Goal: Transaction & Acquisition: Obtain resource

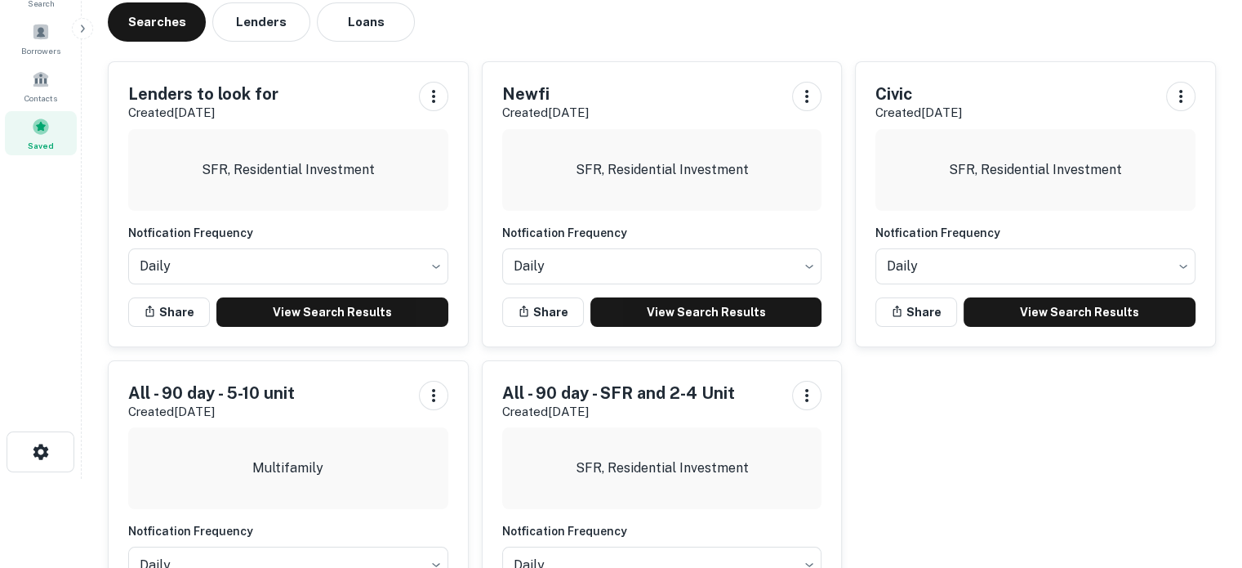
scroll to position [192, 0]
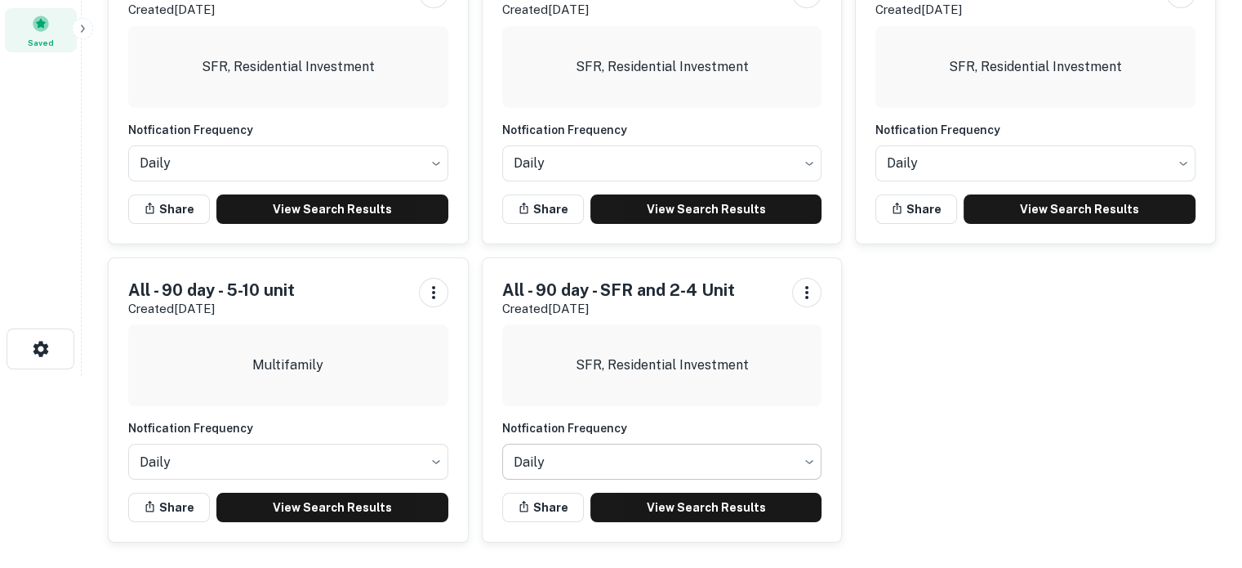
click at [699, 376] on body "Search Borrowers Contacts Saved Saved Searches Lenders Loans Lenders to look fo…" at bounding box center [621, 92] width 1242 height 568
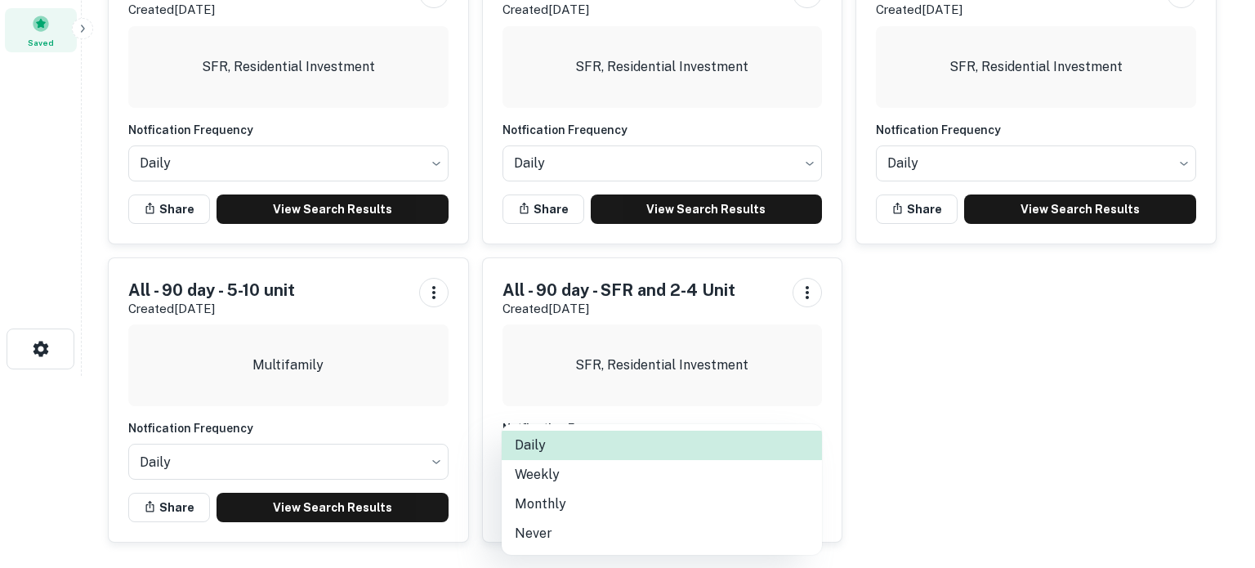
click at [942, 486] on div at bounding box center [627, 284] width 1255 height 568
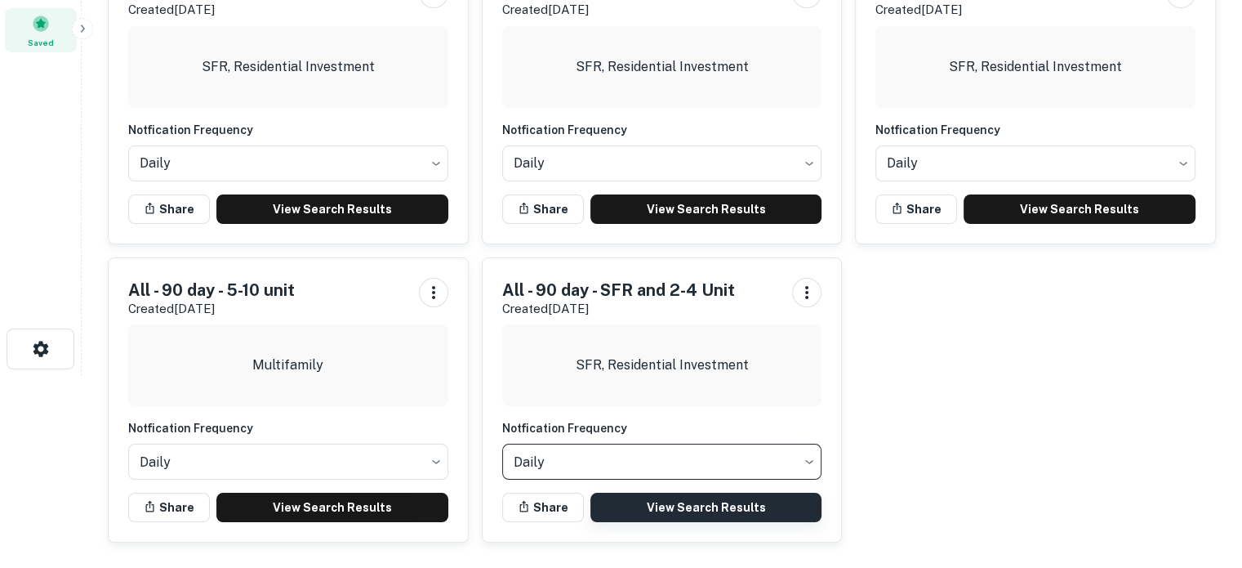
click at [700, 500] on link "View Search Results" at bounding box center [707, 507] width 232 height 29
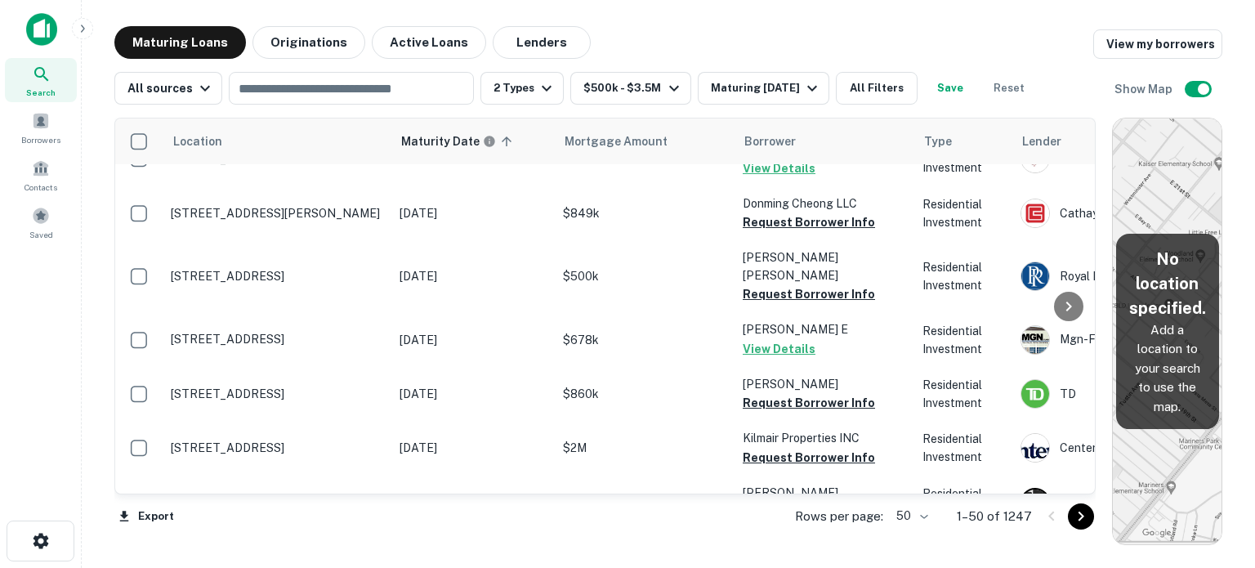
click at [915, 516] on body "Search Borrowers Contacts Saved Maturing Loans Originations Active Loans Lender…" at bounding box center [627, 284] width 1255 height 568
click at [920, 542] on li "100" at bounding box center [912, 533] width 47 height 29
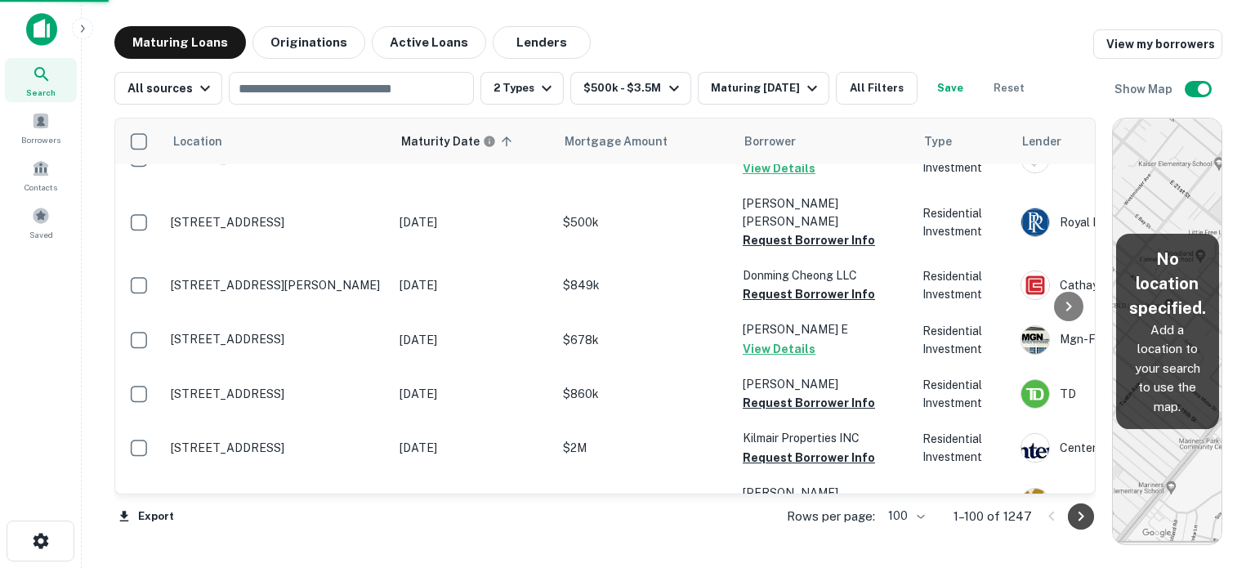
click at [1077, 516] on icon "Go to next page" at bounding box center [1081, 516] width 20 height 20
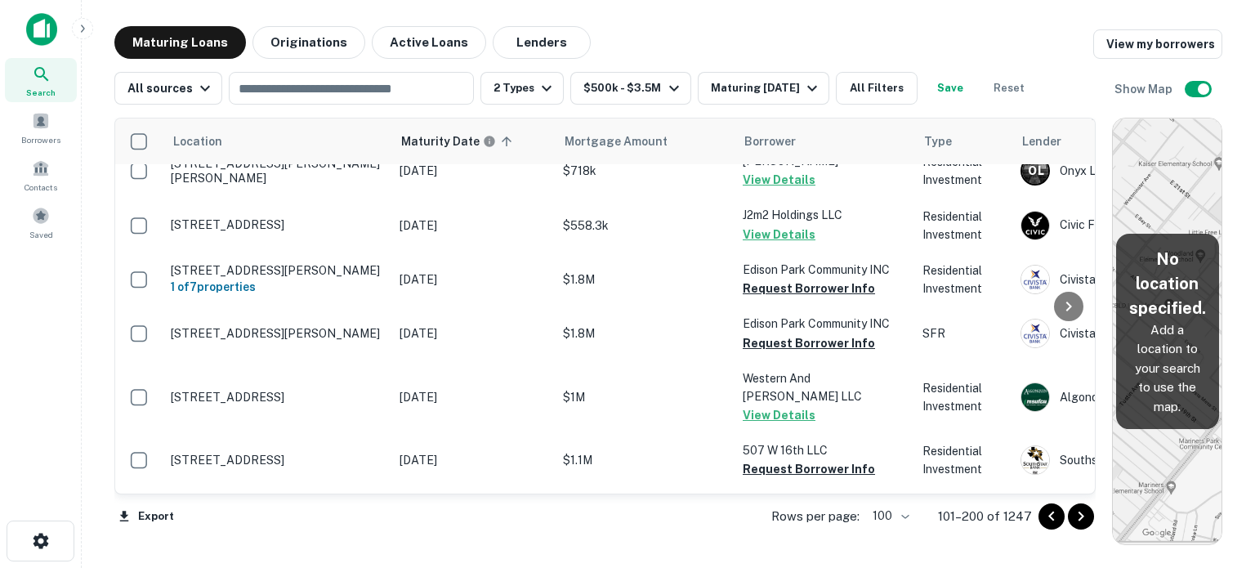
click at [1077, 516] on icon "Go to next page" at bounding box center [1081, 516] width 20 height 20
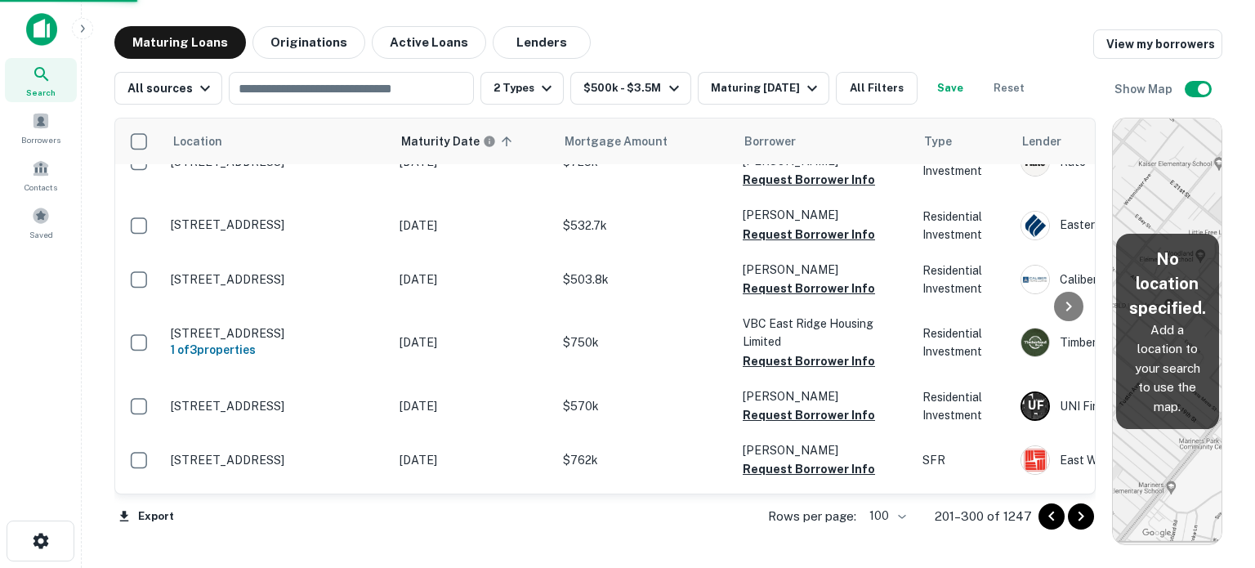
click at [1081, 515] on icon "Go to next page" at bounding box center [1081, 516] width 20 height 20
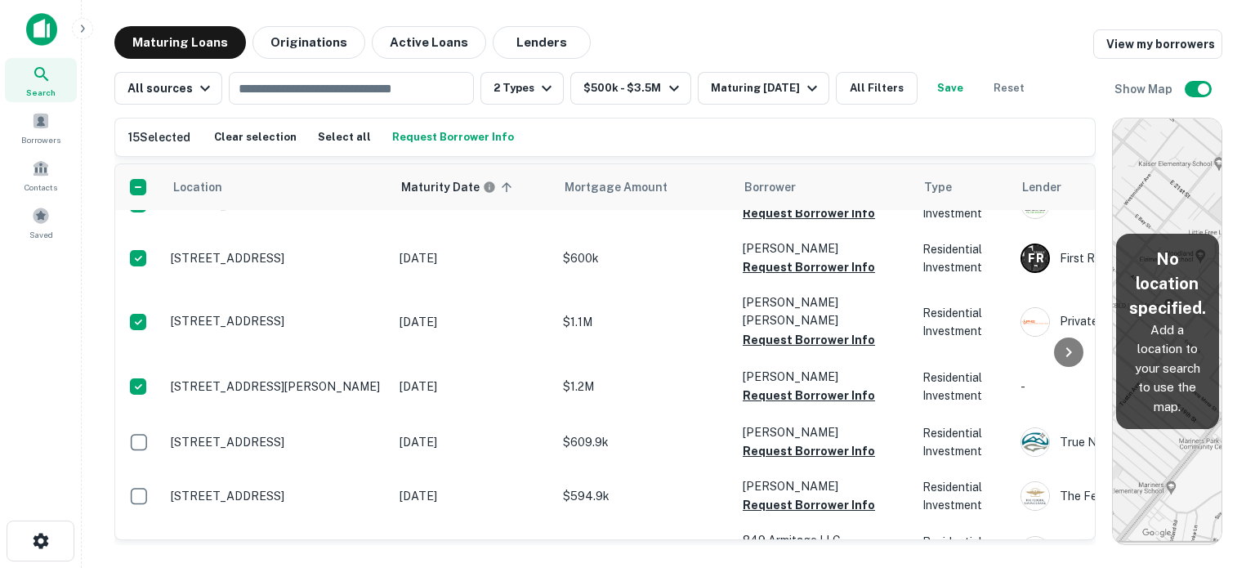
scroll to position [1062, 0]
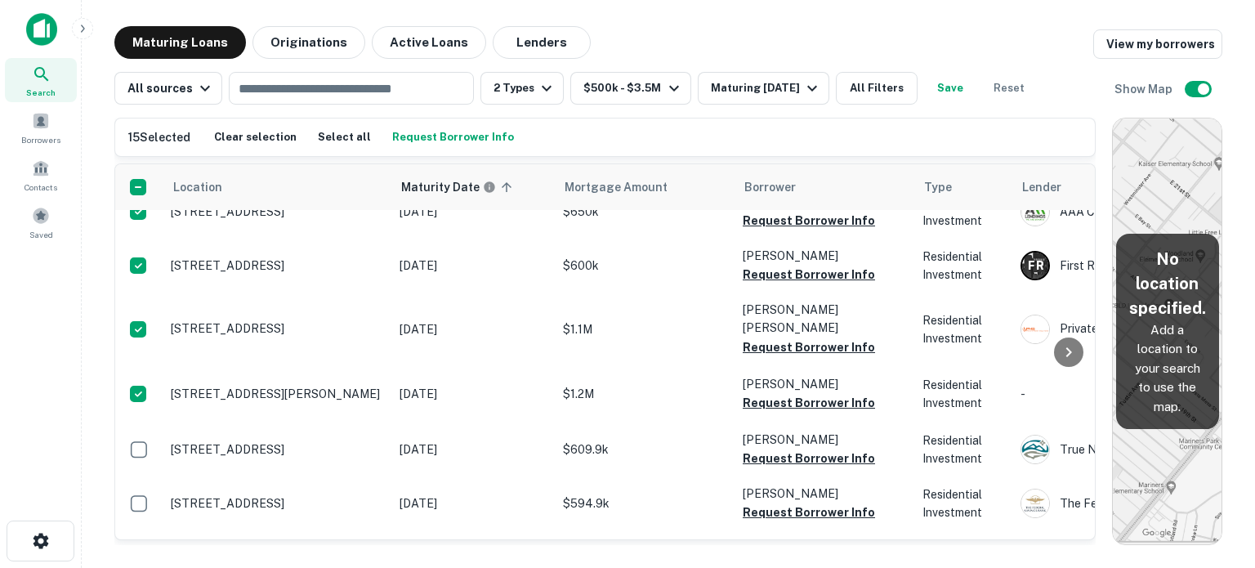
click at [447, 137] on button "Request Borrower Info" at bounding box center [453, 137] width 130 height 25
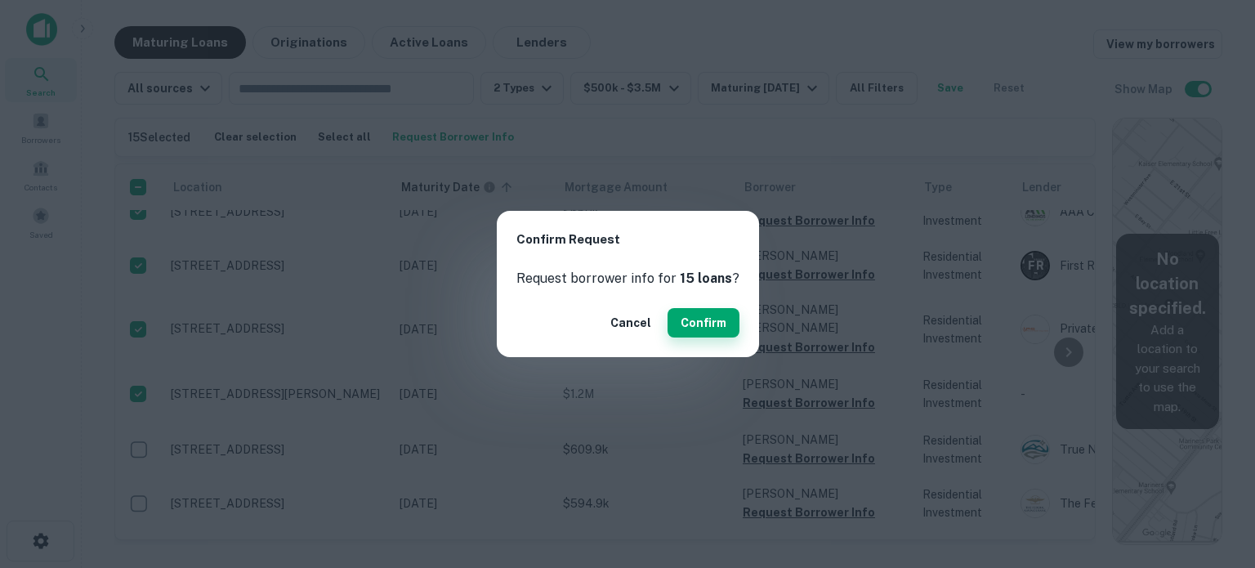
click at [691, 317] on button "Confirm" at bounding box center [703, 322] width 72 height 29
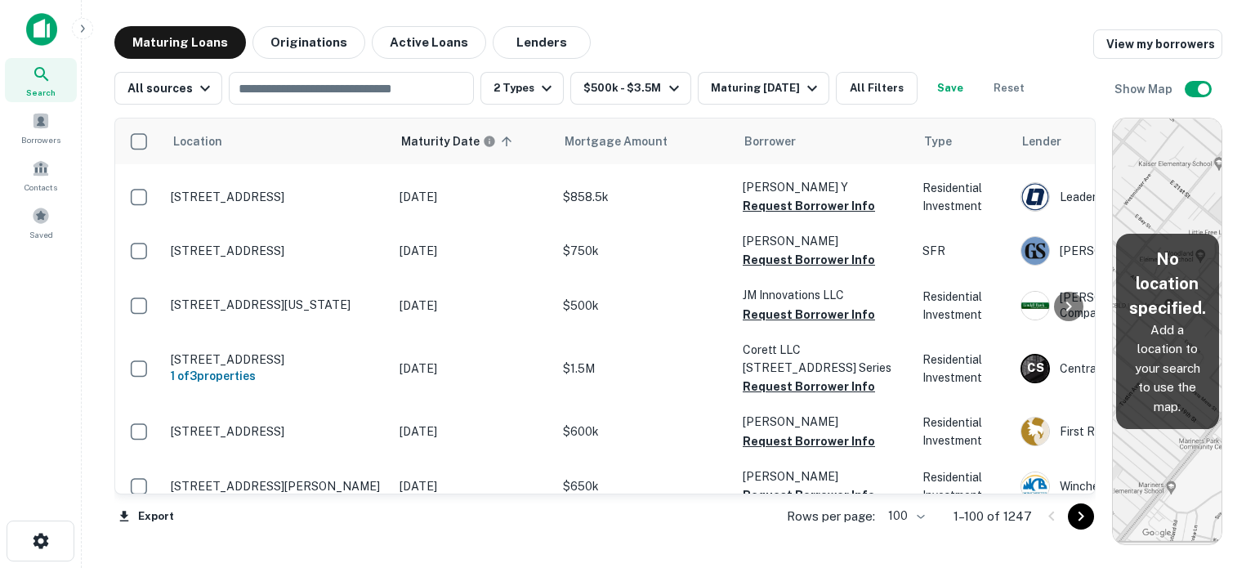
scroll to position [4648, 0]
